Goal: Information Seeking & Learning: Learn about a topic

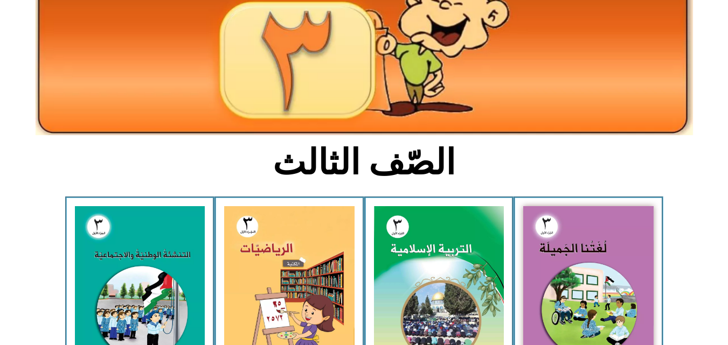
scroll to position [151, 0]
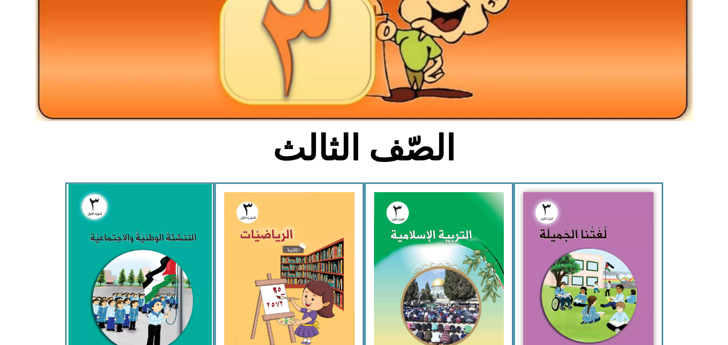
click at [106, 244] on img at bounding box center [139, 273] width 143 height 178
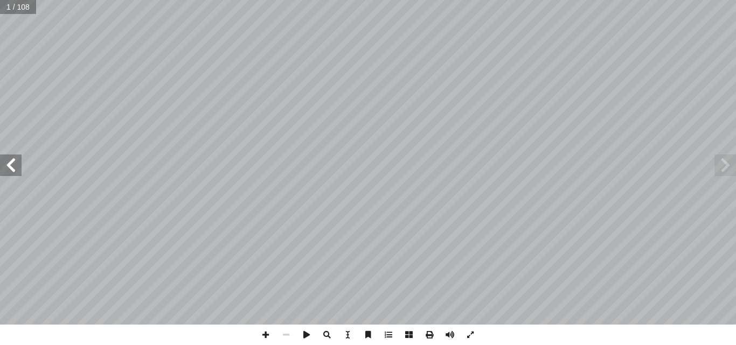
click at [10, 163] on span at bounding box center [11, 166] width 22 height 22
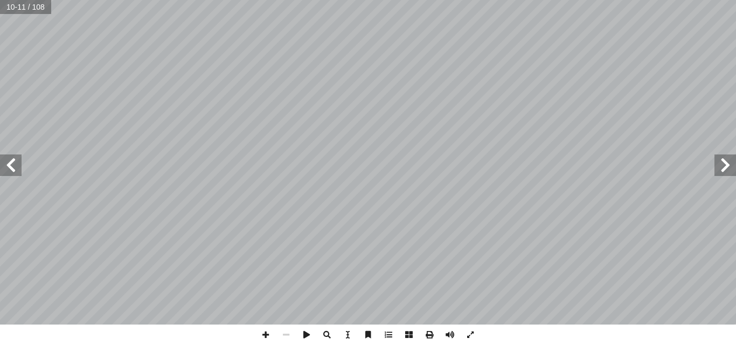
click at [10, 171] on span at bounding box center [11, 166] width 22 height 22
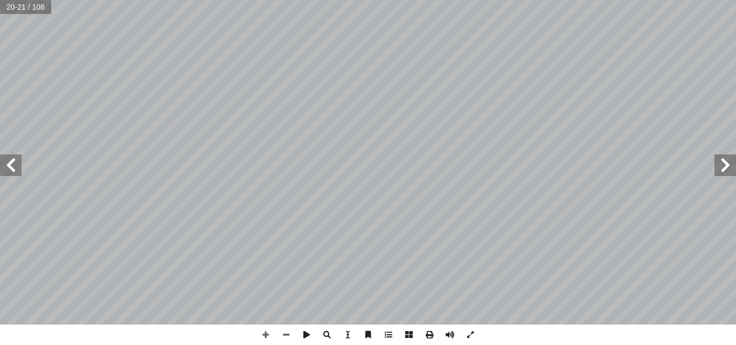
click at [16, 164] on span at bounding box center [11, 166] width 22 height 22
click at [15, 168] on span at bounding box center [11, 166] width 22 height 22
click at [9, 165] on span at bounding box center [11, 166] width 22 height 22
click at [12, 171] on span at bounding box center [11, 166] width 22 height 22
click at [472, 334] on span at bounding box center [470, 335] width 20 height 20
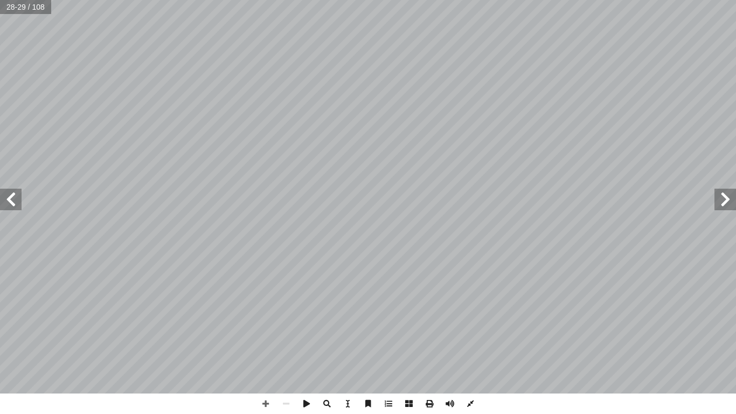
click at [468, 345] on span at bounding box center [470, 403] width 20 height 20
